Goal: Information Seeking & Learning: Learn about a topic

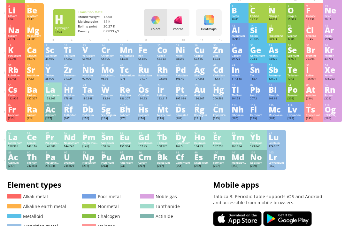
scroll to position [47, 0]
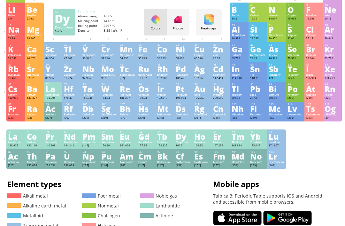
click at [185, 140] on div "Dy" at bounding box center [183, 136] width 15 height 7
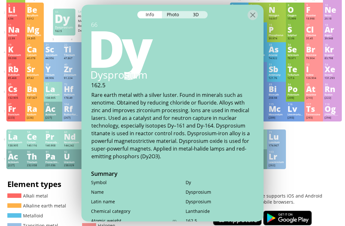
click at [199, 15] on div "3D" at bounding box center [196, 14] width 23 height 7
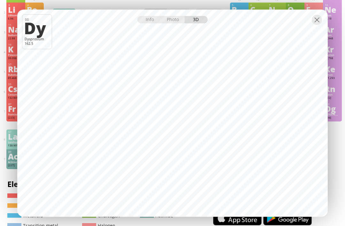
click at [318, 25] on div at bounding box center [317, 20] width 10 height 10
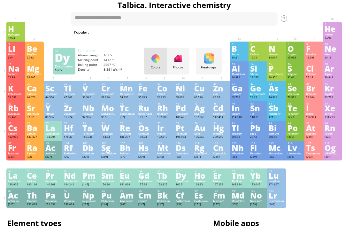
scroll to position [0, 0]
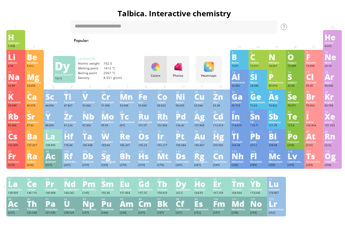
click at [14, 44] on div "Hydrogen" at bounding box center [15, 42] width 15 height 3
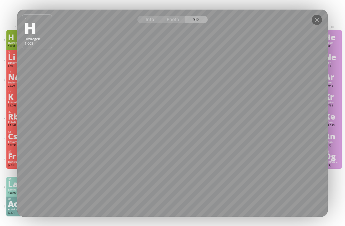
click at [317, 18] on div at bounding box center [317, 20] width 10 height 10
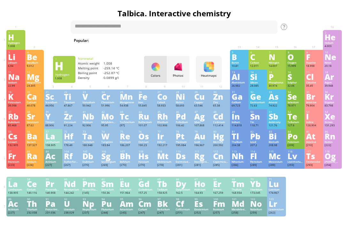
click at [135, 105] on div "25 Mn Manganese 54.938 −3, −2, −1, 0, +1, +2, +3, +4, +5, +6, +7 −3, −2, −1, 0,…" at bounding box center [127, 100] width 19 height 20
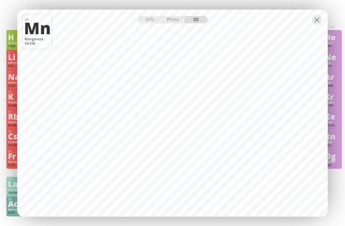
click at [315, 24] on div at bounding box center [317, 20] width 10 height 10
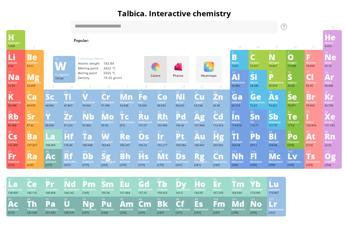
click at [101, 148] on div "74 W Tungsten 183.84 −4, −2, −1, 0, +1, +2, +3, +4, +5, +6 −4, −2, −1, 0, +1, +…" at bounding box center [109, 139] width 19 height 20
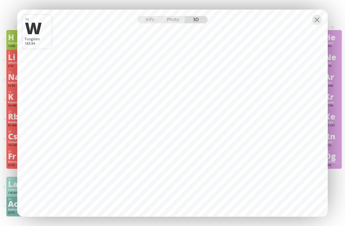
click at [158, 17] on div "Info" at bounding box center [150, 19] width 25 height 7
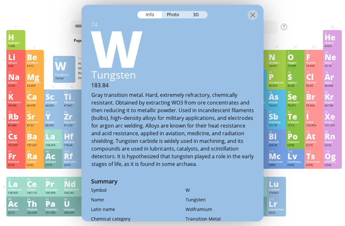
click at [250, 10] on div at bounding box center [253, 15] width 10 height 10
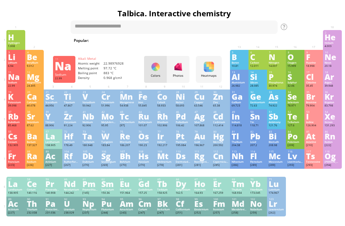
click at [10, 80] on div "Na" at bounding box center [15, 76] width 15 height 7
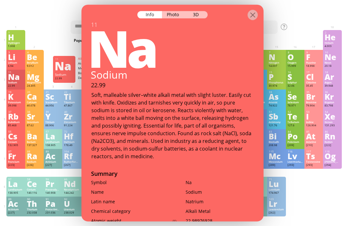
click at [199, 11] on div "3D" at bounding box center [196, 14] width 23 height 7
